Goal: Task Accomplishment & Management: Complete application form

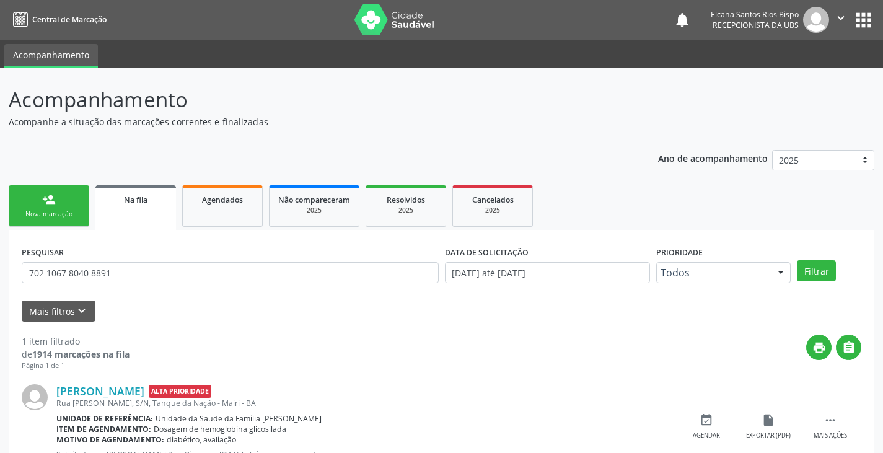
scroll to position [50, 0]
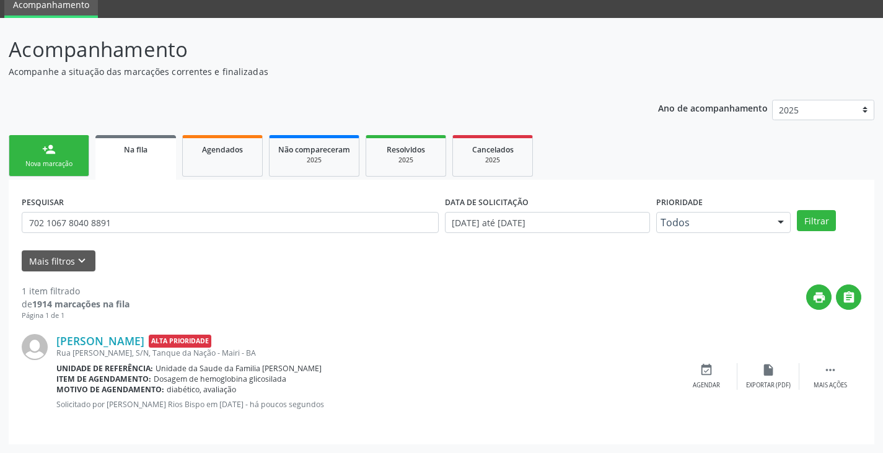
click at [41, 172] on link "person_add Nova marcação" at bounding box center [49, 156] width 81 height 42
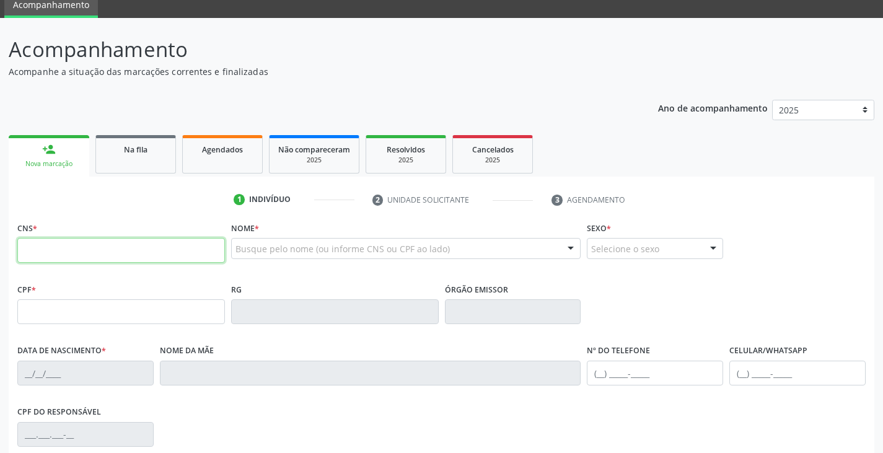
click at [124, 253] on input "text" at bounding box center [121, 250] width 208 height 25
type input "708 4082 9101 0265"
type input "927.441.095-68"
type input "[DATE]"
type input "[PERSON_NAME]"
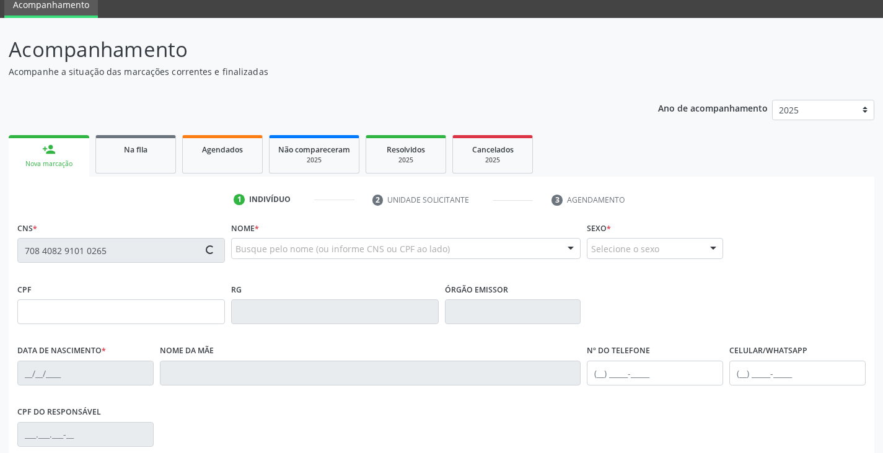
type input "[PHONE_NUMBER]"
type input "636.584.705-00"
type input "60"
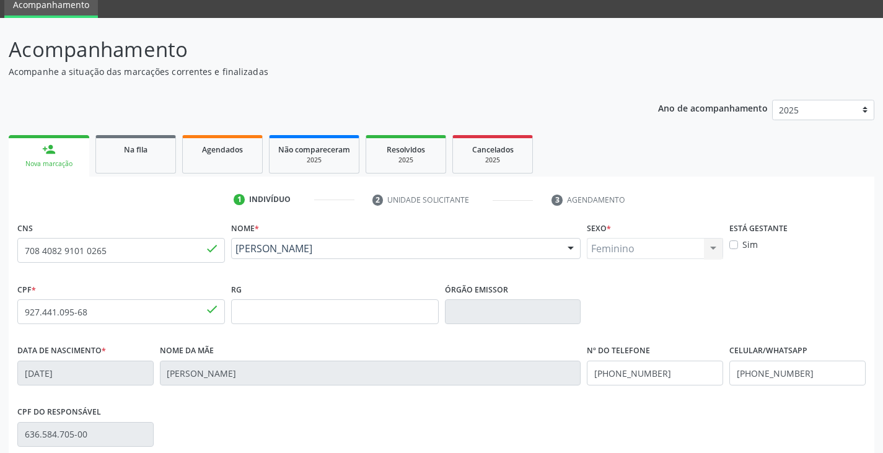
scroll to position [174, 0]
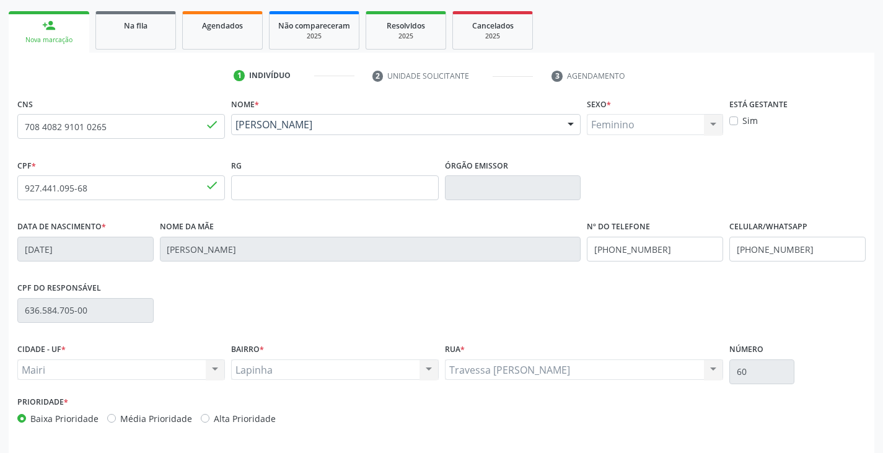
click at [245, 418] on label "Alta Prioridade" at bounding box center [245, 418] width 62 height 13
click at [209, 418] on input "Alta Prioridade" at bounding box center [205, 417] width 9 height 11
radio input "true"
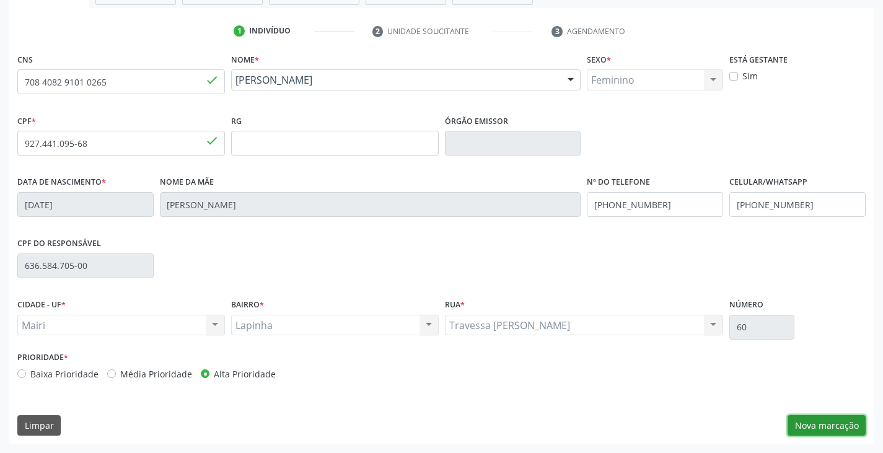
click at [848, 426] on button "Nova marcação" at bounding box center [826, 425] width 78 height 21
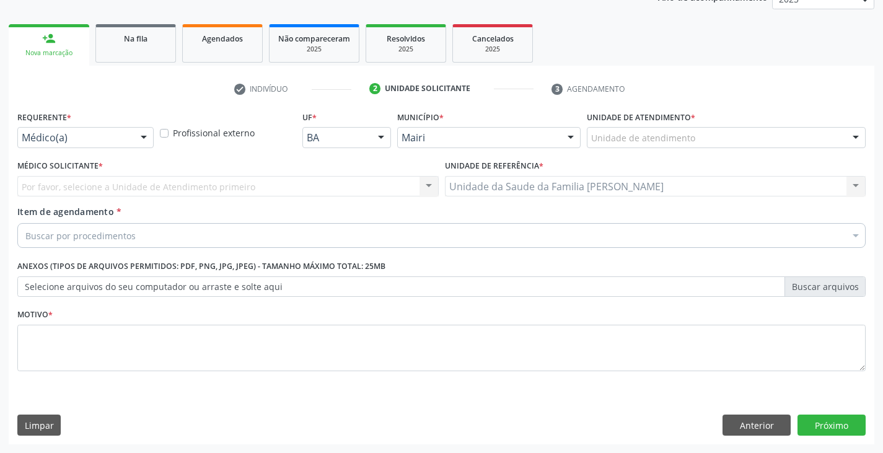
scroll to position [161, 0]
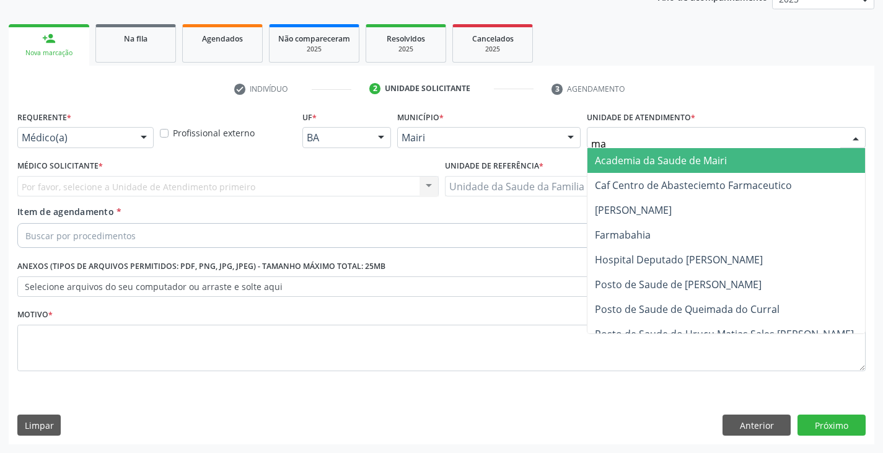
type input "mar"
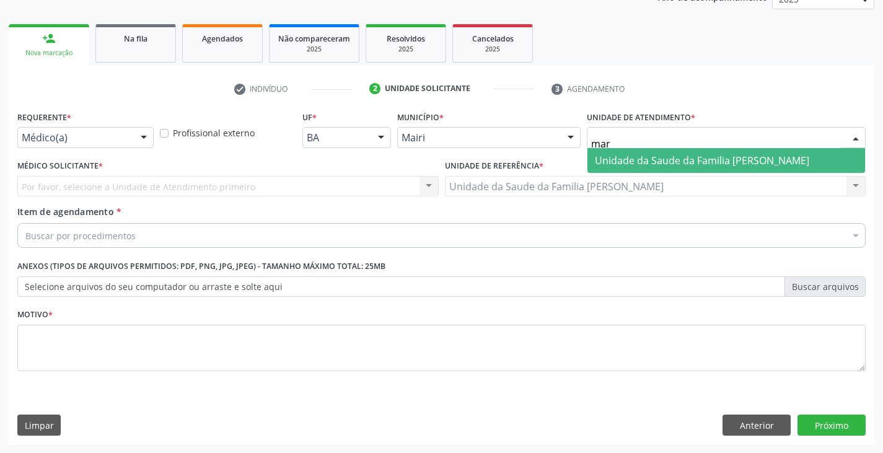
click at [669, 161] on span "Unidade da Saude da Familia [PERSON_NAME]" at bounding box center [702, 161] width 214 height 14
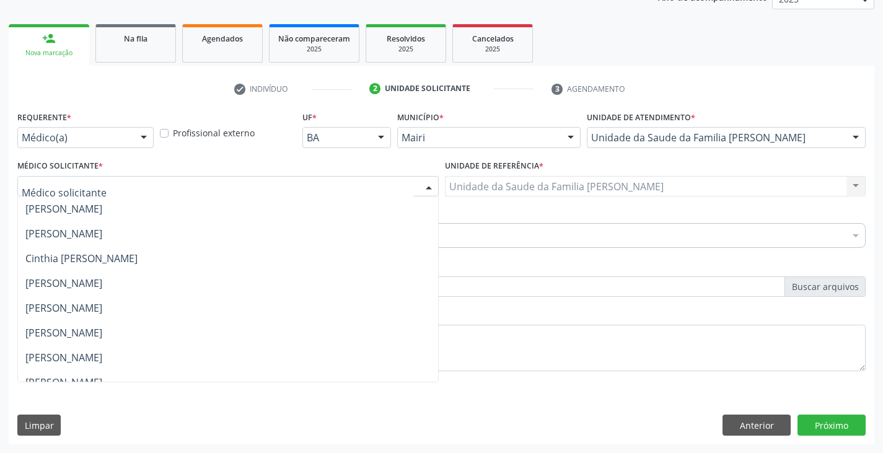
scroll to position [162, 0]
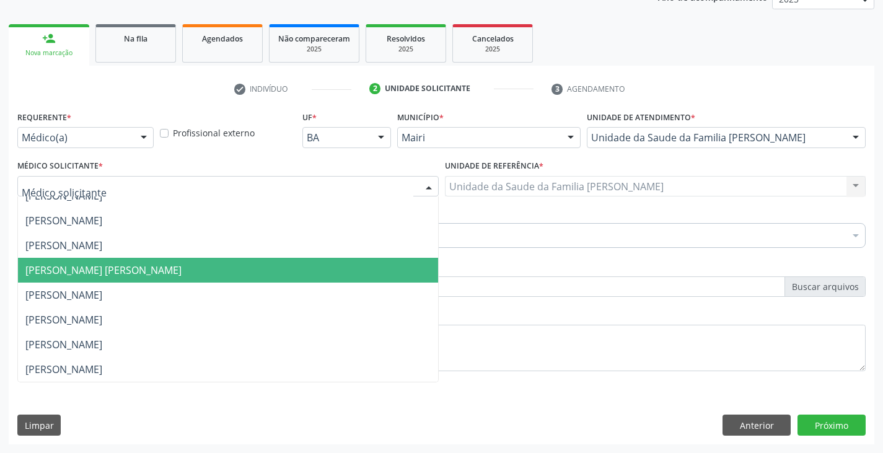
click at [53, 258] on span "[PERSON_NAME] [PERSON_NAME]" at bounding box center [228, 270] width 420 height 25
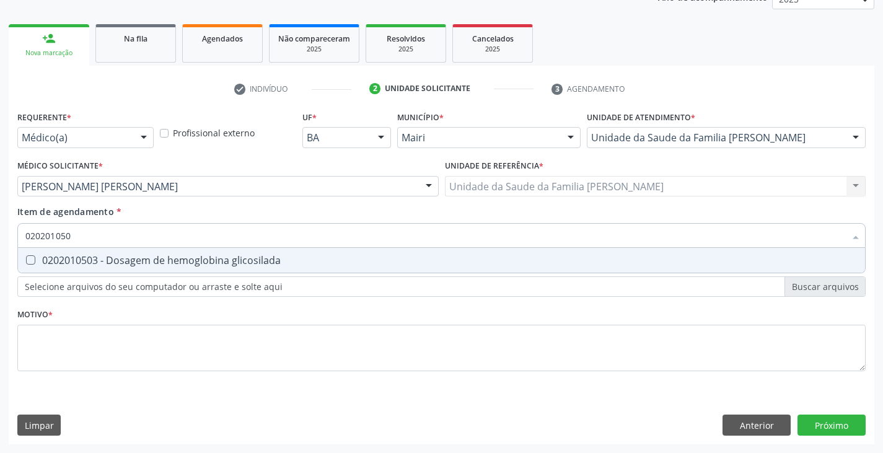
type input "0202010503"
click at [116, 265] on div "0202010503 - Dosagem de hemoglobina glicosilada" at bounding box center [441, 260] width 832 height 10
checkbox glicosilada "true"
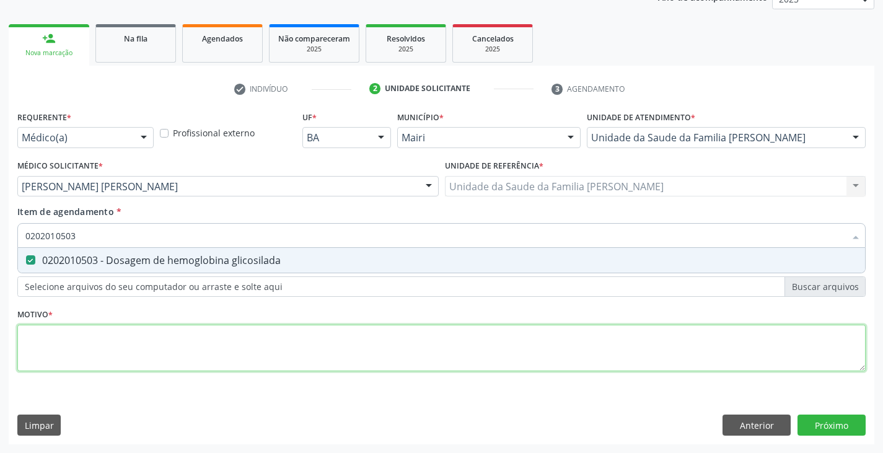
click at [180, 337] on div "Requerente * Médico(a) Médico(a) Enfermeiro(a) Paciente Nenhum resultado encont…" at bounding box center [441, 248] width 848 height 281
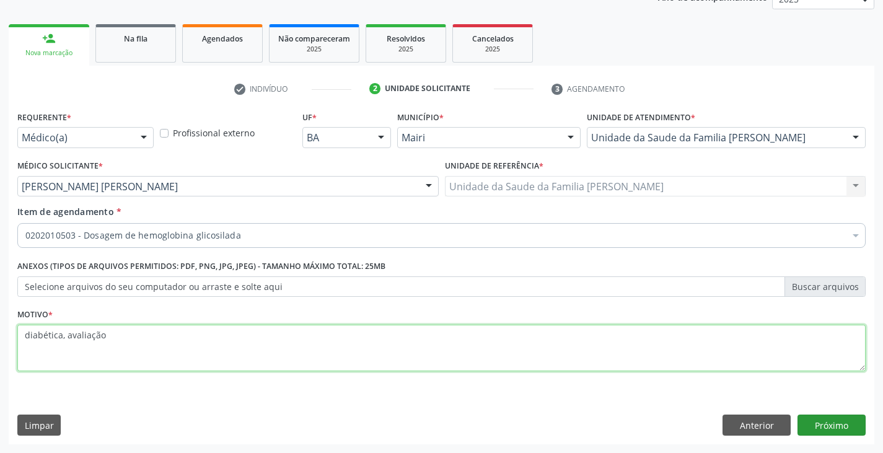
type textarea "diabética, avaliação"
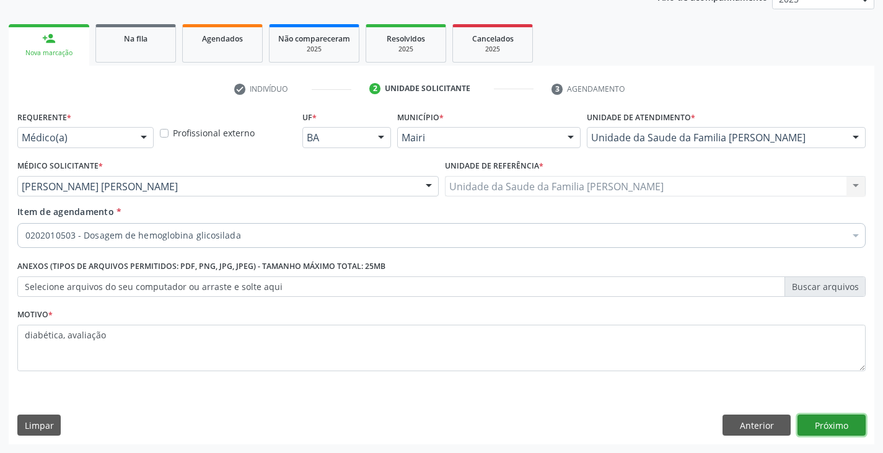
click at [830, 425] on button "Próximo" at bounding box center [831, 424] width 68 height 21
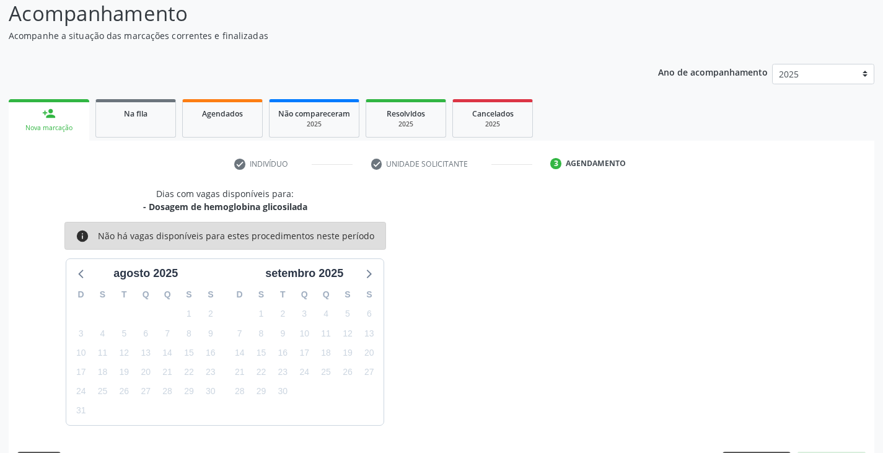
scroll to position [123, 0]
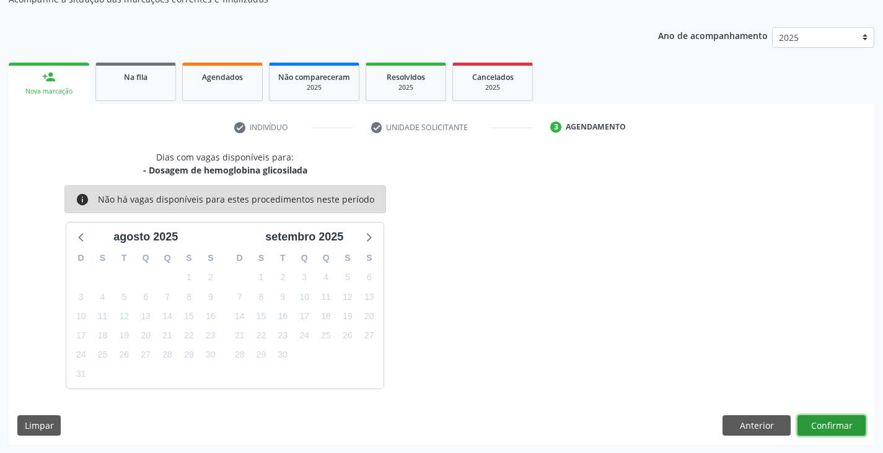
click at [828, 428] on button "Confirmar" at bounding box center [831, 425] width 68 height 21
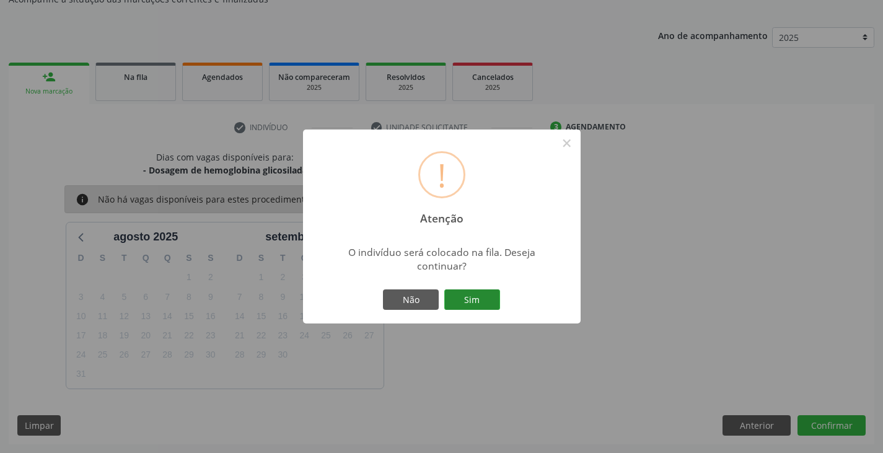
click at [483, 302] on button "Sim" at bounding box center [472, 299] width 56 height 21
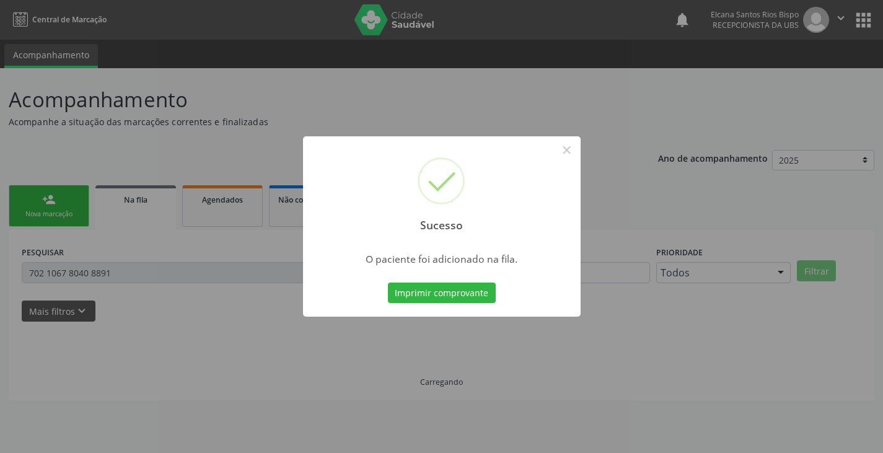
scroll to position [0, 0]
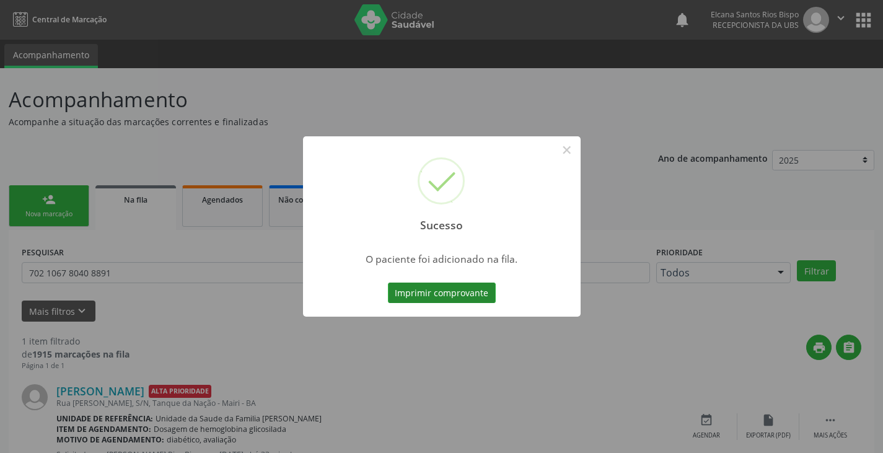
click at [460, 287] on button "Imprimir comprovante" at bounding box center [442, 293] width 108 height 21
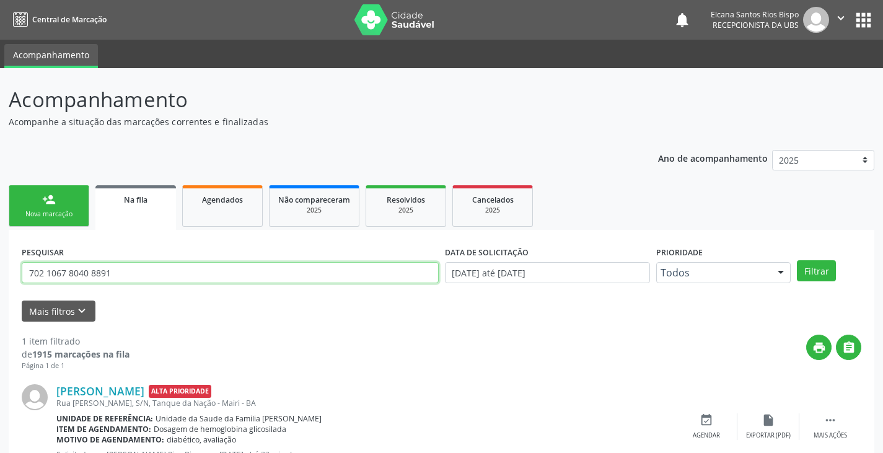
drag, startPoint x: 119, startPoint y: 266, endPoint x: 0, endPoint y: 344, distance: 142.3
click at [0, 344] on div "Acompanhamento Acompanhe a situação das marcações correntes e finalizadas Relat…" at bounding box center [441, 285] width 883 height 435
paste input "8 4082 9101 0265"
type input "708 4082 9101 0265"
click at [797, 260] on button "Filtrar" at bounding box center [816, 270] width 39 height 21
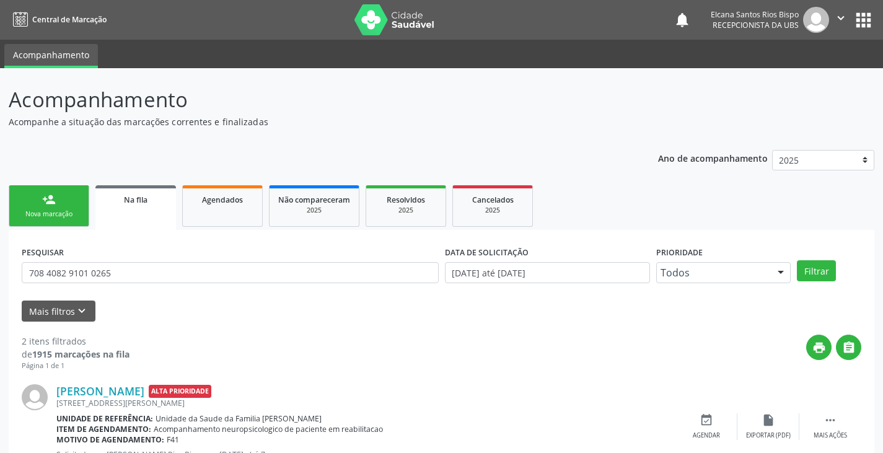
scroll to position [161, 0]
